Goal: Task Accomplishment & Management: Complete application form

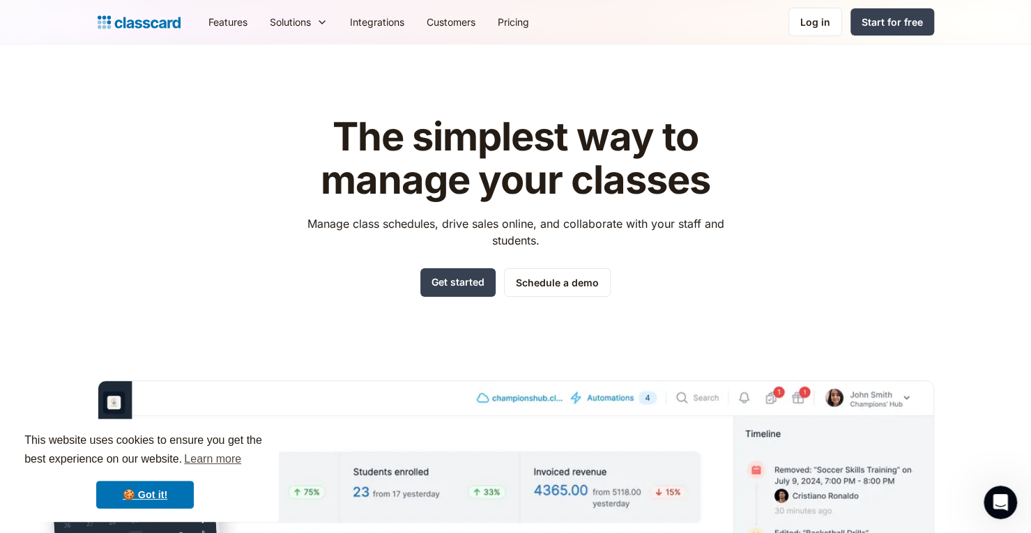
click at [984, 176] on header "The simplest way to manage your classes Manage class schedules, drive sales onl…" at bounding box center [515, 397] width 1031 height 705
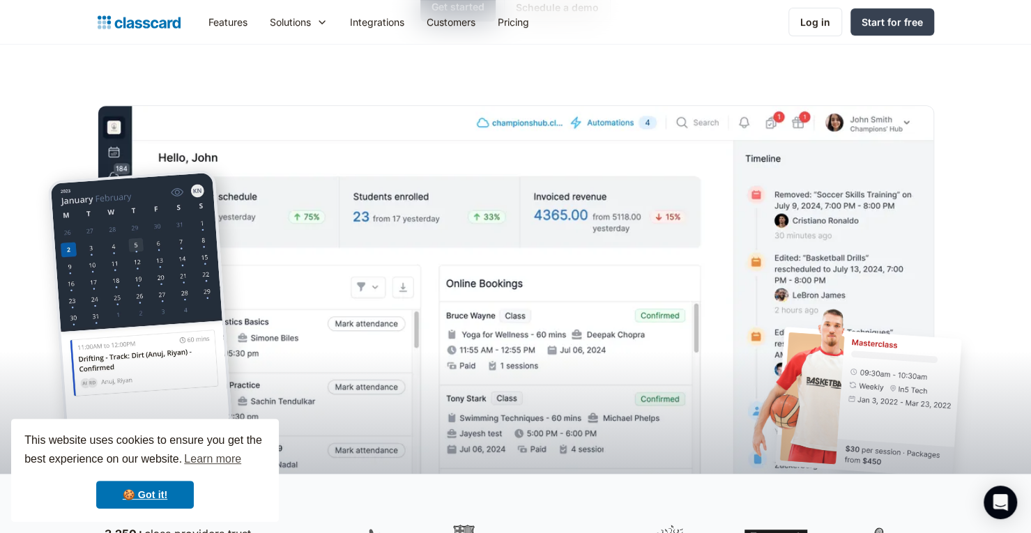
scroll to position [418, 0]
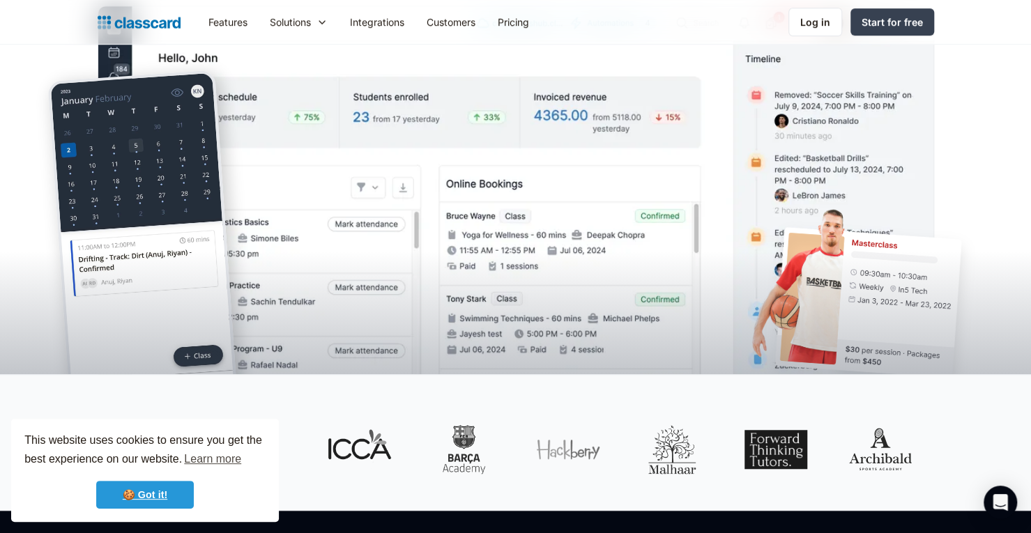
click at [150, 491] on link "🍪 Got it!" at bounding box center [145, 495] width 98 height 28
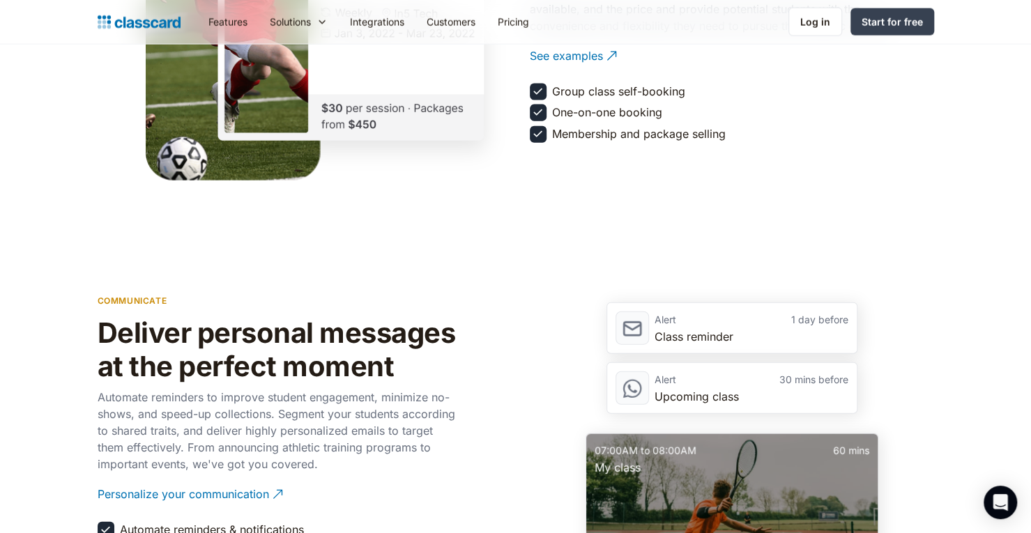
scroll to position [1812, 0]
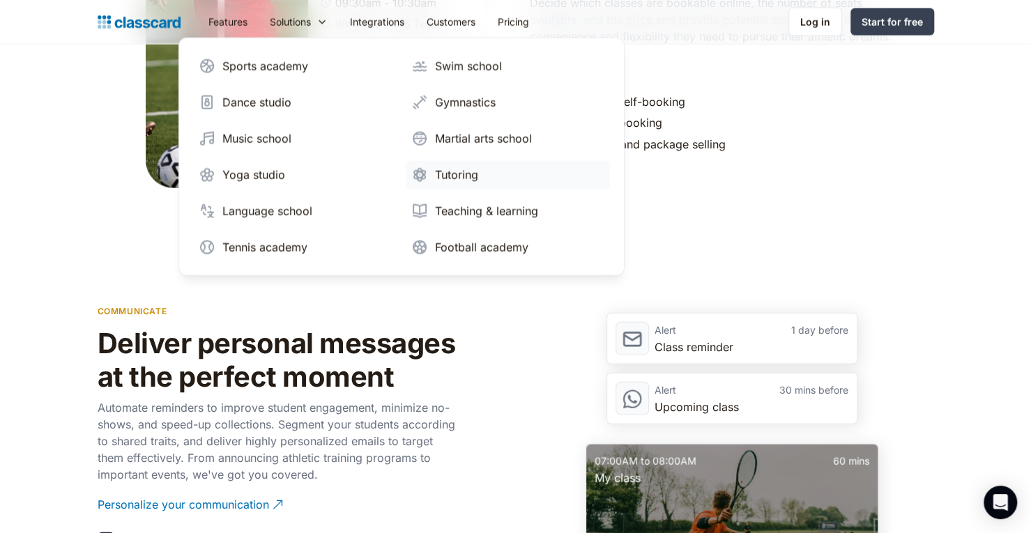
click at [447, 176] on div "Tutoring" at bounding box center [456, 175] width 43 height 17
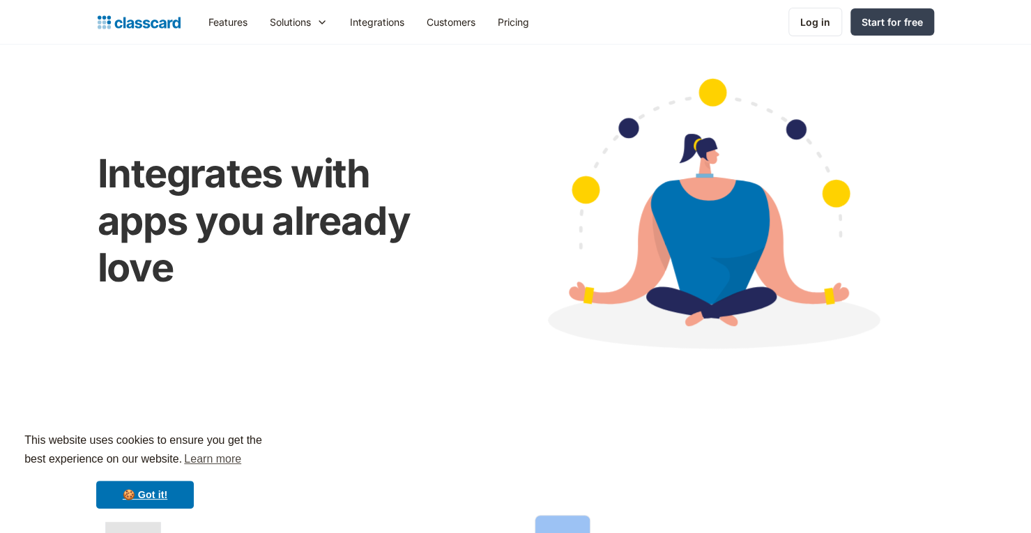
scroll to position [418, 0]
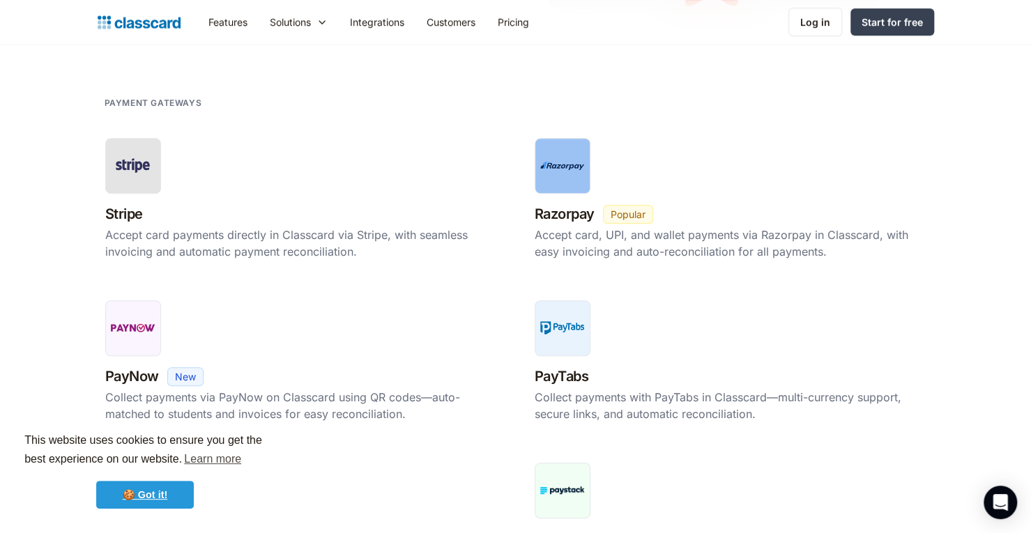
click at [146, 500] on link "🍪 Got it!" at bounding box center [145, 495] width 98 height 28
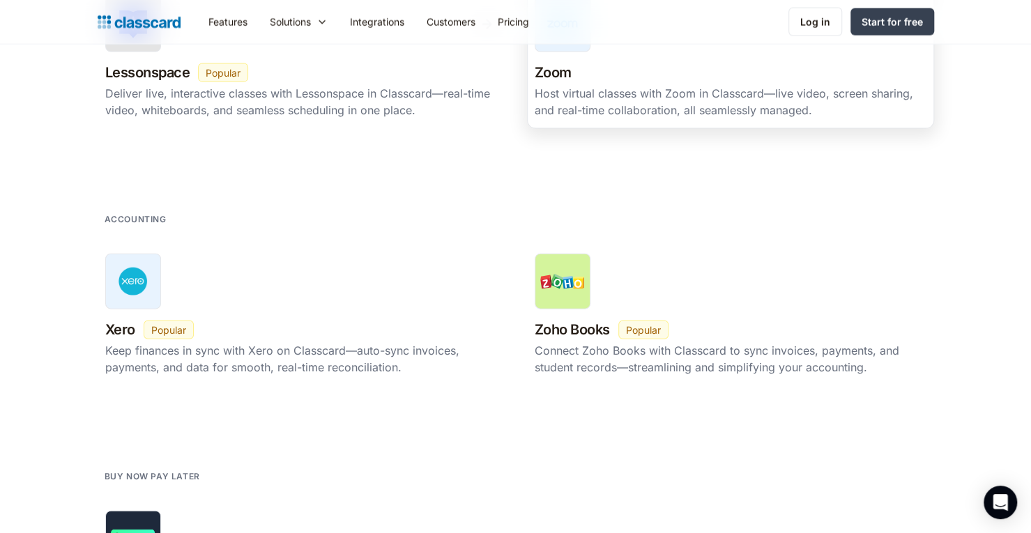
scroll to position [1812, 0]
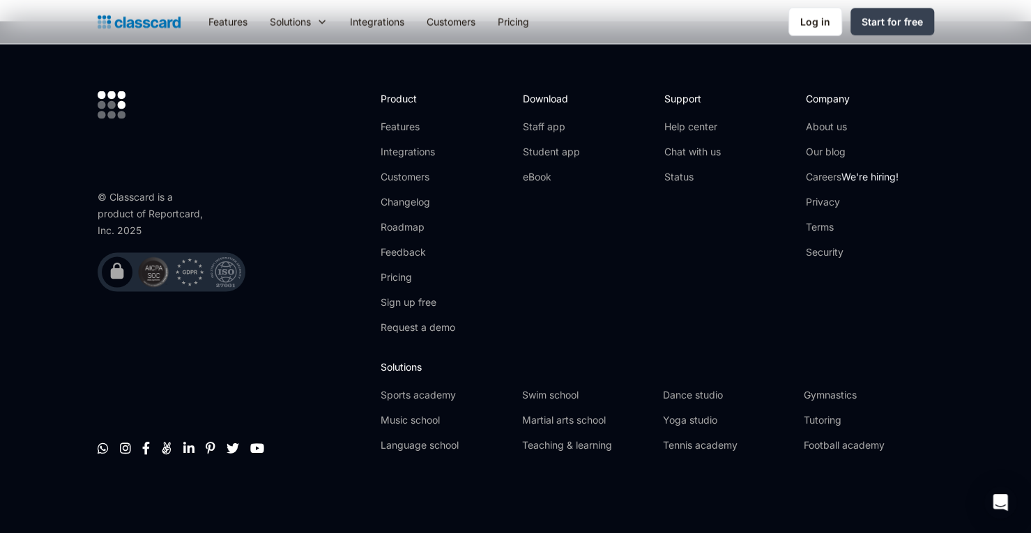
scroll to position [4300, 0]
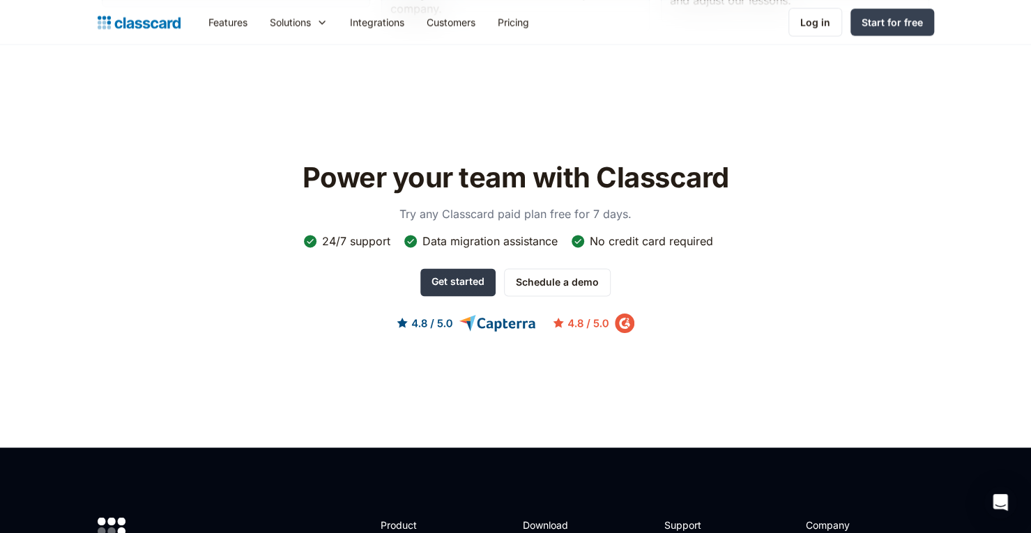
click at [460, 270] on link "Get started" at bounding box center [457, 282] width 75 height 28
